Goal: Use online tool/utility

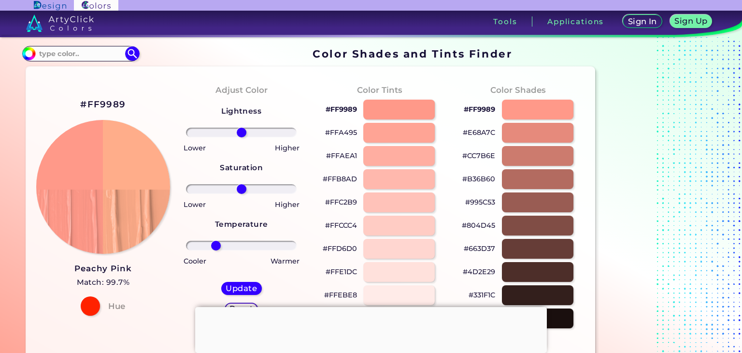
drag, startPoint x: 241, startPoint y: 246, endPoint x: 216, endPoint y: 245, distance: 24.6
click at [216, 245] on input "range" at bounding box center [241, 246] width 111 height 10
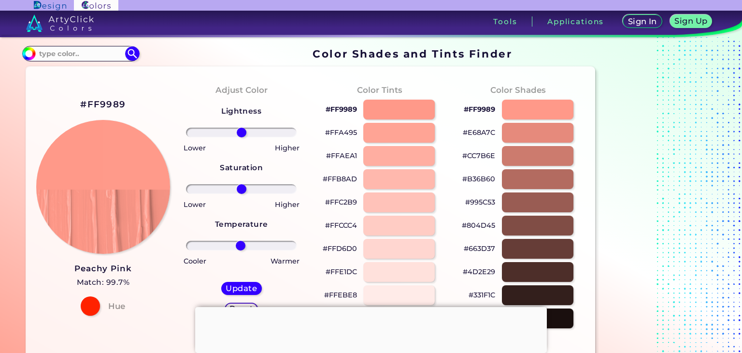
drag, startPoint x: 217, startPoint y: 248, endPoint x: 240, endPoint y: 264, distance: 28.0
type input "-2"
click at [240, 250] on input "range" at bounding box center [241, 246] width 111 height 10
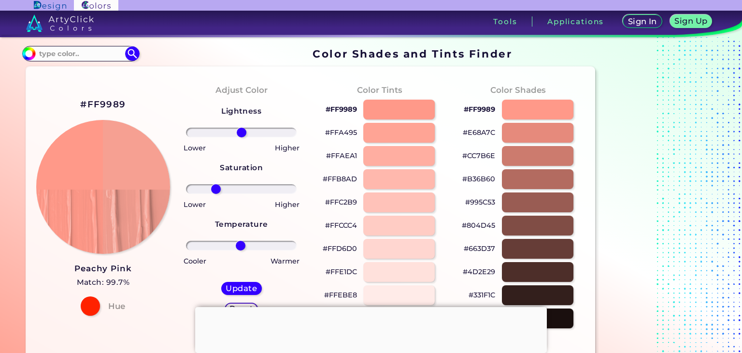
drag, startPoint x: 243, startPoint y: 190, endPoint x: 216, endPoint y: 190, distance: 27.5
type input "-50"
click at [216, 190] on input "range" at bounding box center [241, 189] width 111 height 10
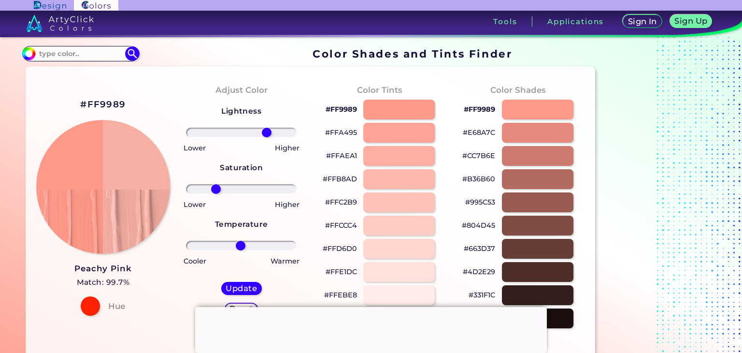
drag, startPoint x: 245, startPoint y: 131, endPoint x: 267, endPoint y: 140, distance: 23.6
type input "50"
click at [267, 137] on input "range" at bounding box center [241, 133] width 111 height 10
drag, startPoint x: 241, startPoint y: 248, endPoint x: 224, endPoint y: 254, distance: 18.3
type input "-33"
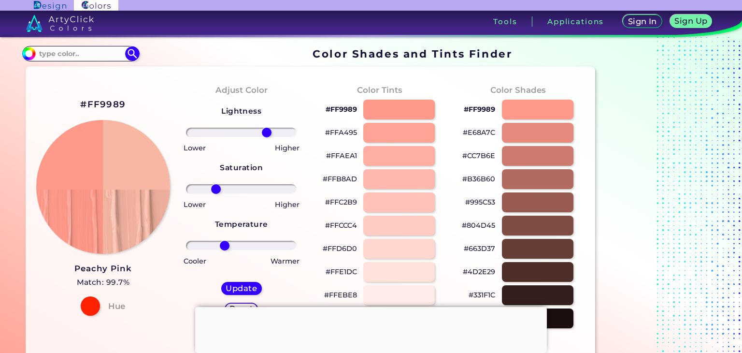
click at [224, 250] on input "range" at bounding box center [241, 246] width 111 height 10
